Goal: Task Accomplishment & Management: Use online tool/utility

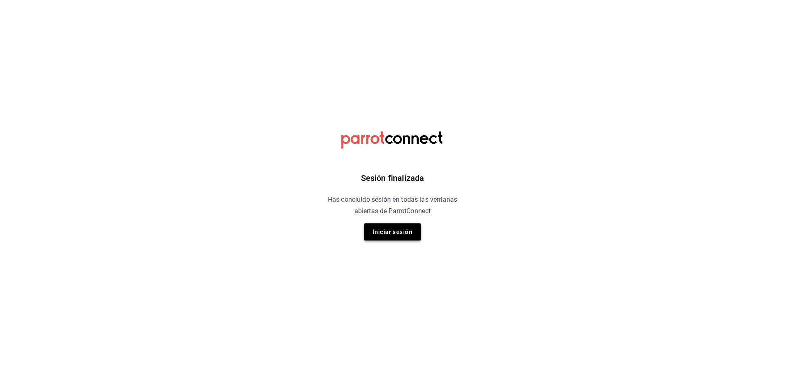
click at [401, 231] on button "Iniciar sesión" at bounding box center [392, 232] width 57 height 17
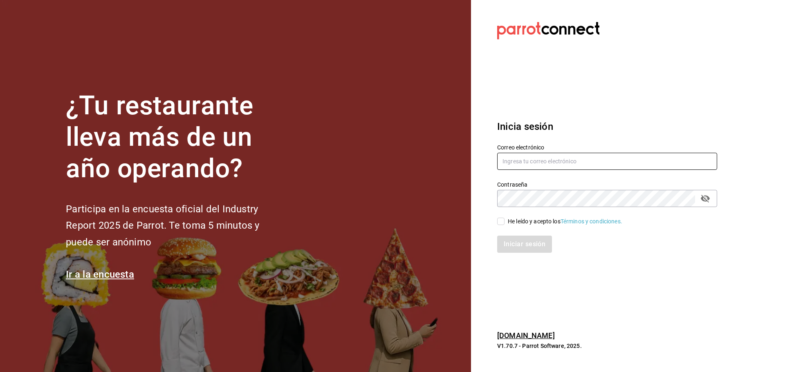
type input "fiore@cam.com"
click at [498, 219] on input "He leído y acepto los Términos y condiciones." at bounding box center [500, 221] width 7 height 7
checkbox input "true"
click at [516, 249] on button "Iniciar sesión" at bounding box center [525, 244] width 56 height 17
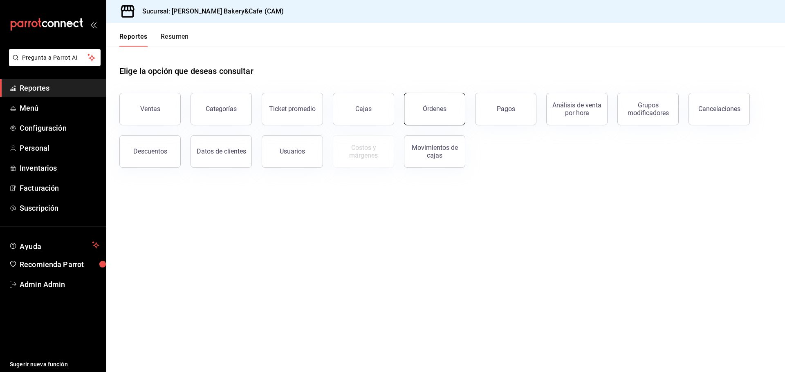
click at [422, 116] on button "Órdenes" at bounding box center [434, 109] width 61 height 33
